Goal: Task Accomplishment & Management: Complete application form

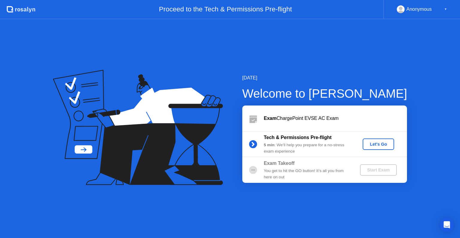
click at [386, 145] on div "Let's Go" at bounding box center [378, 144] width 27 height 5
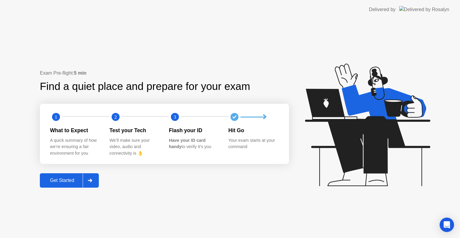
click at [61, 182] on div "Get Started" at bounding box center [62, 180] width 41 height 5
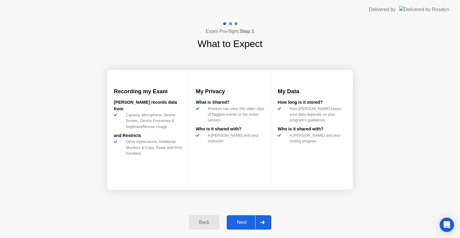
click at [251, 218] on button "Next" at bounding box center [249, 222] width 45 height 14
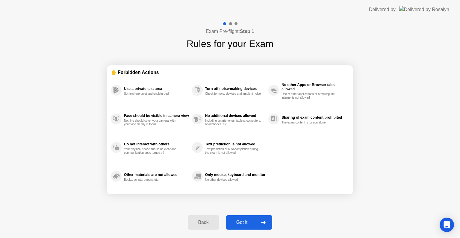
click at [247, 220] on div "Got it" at bounding box center [242, 221] width 28 height 5
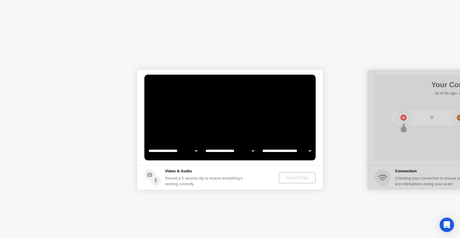
select select "**********"
select select "*******"
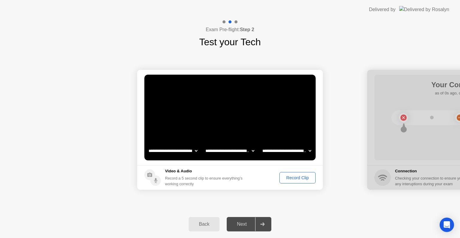
click at [289, 181] on button "Record Clip" at bounding box center [297, 177] width 36 height 11
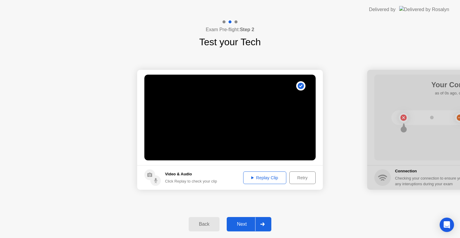
click at [241, 224] on div "Next" at bounding box center [241, 223] width 27 height 5
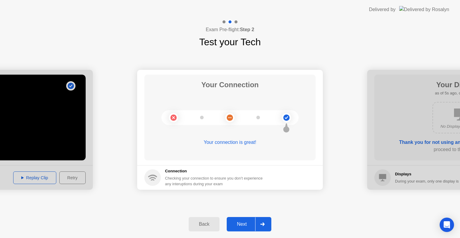
click at [241, 224] on div "Next" at bounding box center [241, 223] width 27 height 5
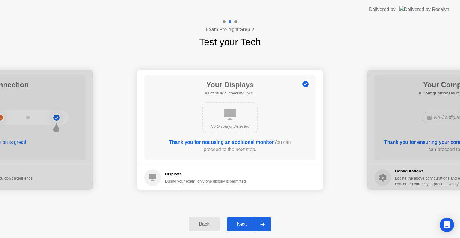
click at [241, 224] on div "Next" at bounding box center [241, 223] width 27 height 5
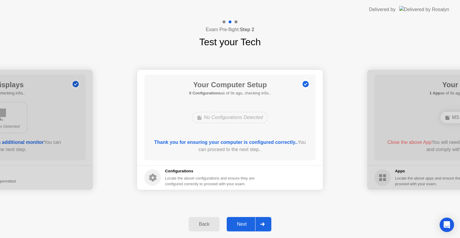
click at [241, 224] on div "Next" at bounding box center [241, 223] width 27 height 5
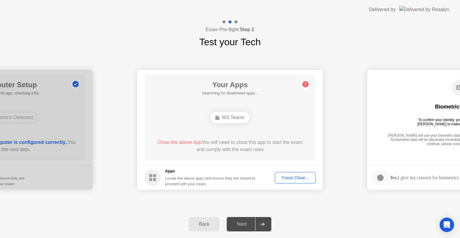
click at [285, 178] on div "Force Close..." at bounding box center [295, 177] width 37 height 5
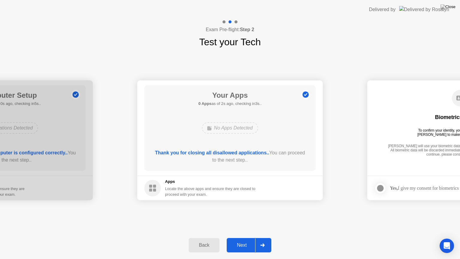
click at [252, 237] on div "Next" at bounding box center [241, 244] width 27 height 5
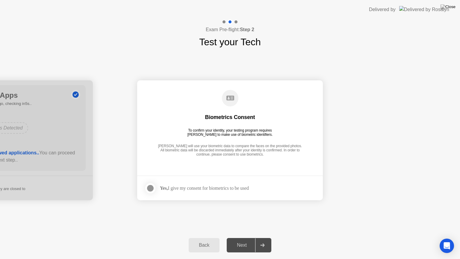
click at [151, 189] on div at bounding box center [150, 187] width 7 height 7
click at [252, 237] on div "Next" at bounding box center [241, 244] width 27 height 5
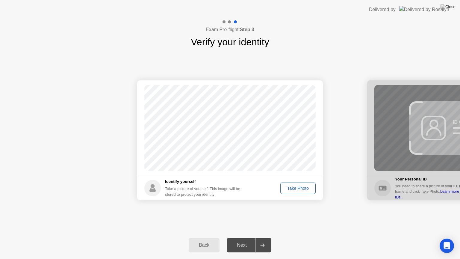
click at [303, 186] on div "Take Photo" at bounding box center [297, 188] width 31 height 5
click at [247, 237] on div "Next" at bounding box center [241, 244] width 27 height 5
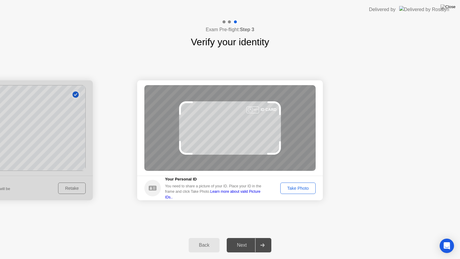
click at [300, 193] on button "Take Photo" at bounding box center [297, 187] width 35 height 11
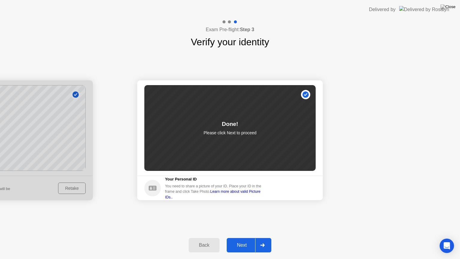
click at [256, 237] on div at bounding box center [262, 245] width 14 height 14
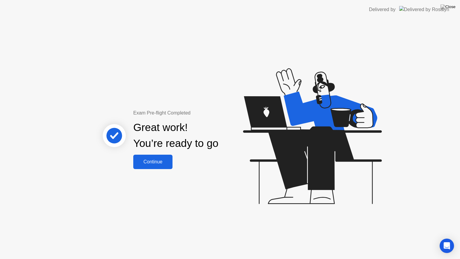
click at [151, 164] on div "Continue" at bounding box center [153, 161] width 36 height 5
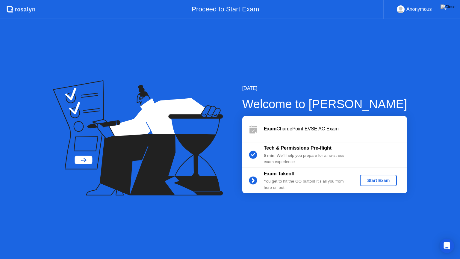
click at [366, 179] on div "Start Exam" at bounding box center [378, 180] width 32 height 5
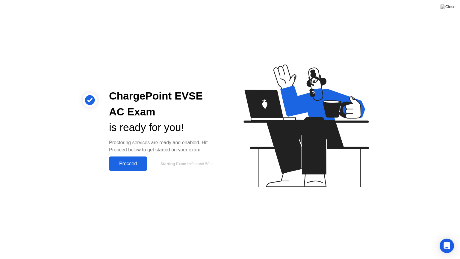
click at [131, 164] on div "Proceed" at bounding box center [128, 163] width 34 height 5
